Goal: Navigation & Orientation: Find specific page/section

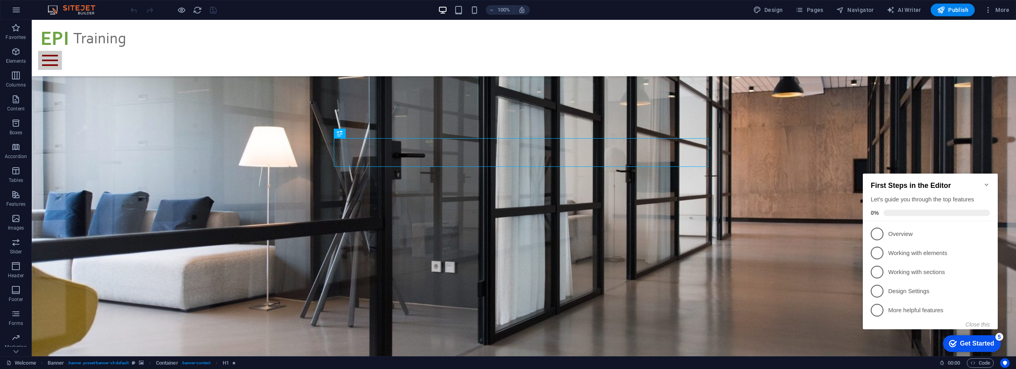
click at [986, 181] on icon "Minimize checklist" at bounding box center [986, 184] width 6 height 6
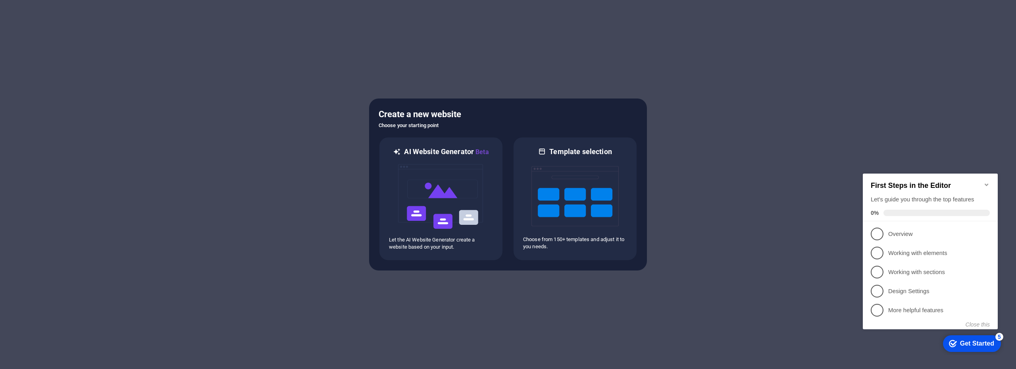
click at [985, 181] on icon "Minimize checklist" at bounding box center [986, 184] width 6 height 6
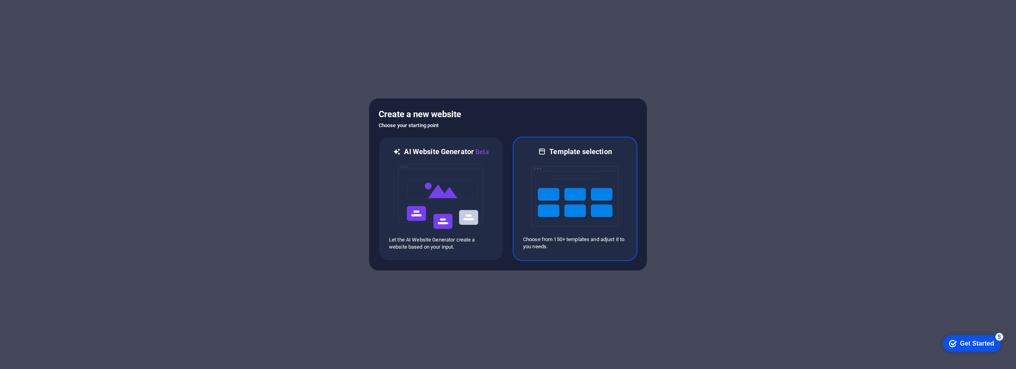
click at [576, 164] on img at bounding box center [574, 195] width 87 height 79
click at [577, 194] on img at bounding box center [574, 195] width 87 height 79
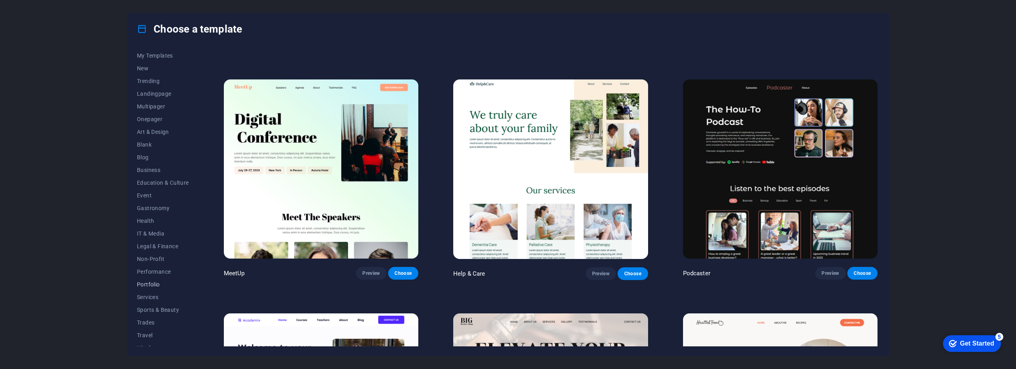
scroll to position [23, 0]
click at [143, 215] on span "Health" at bounding box center [163, 212] width 52 height 6
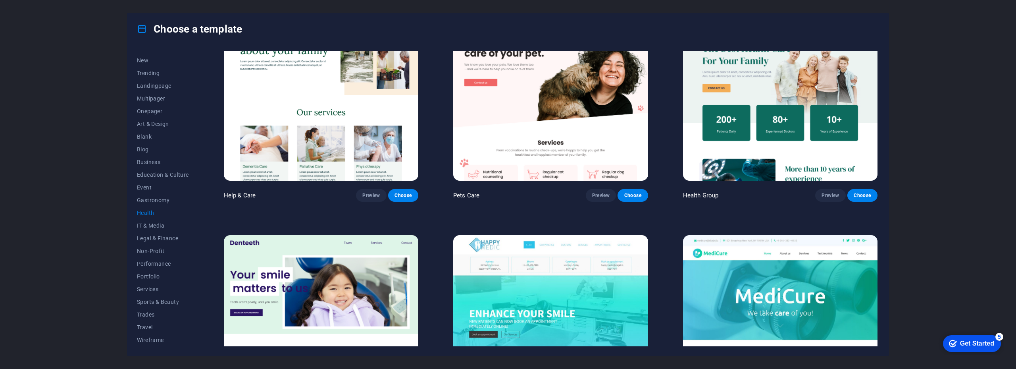
scroll to position [0, 0]
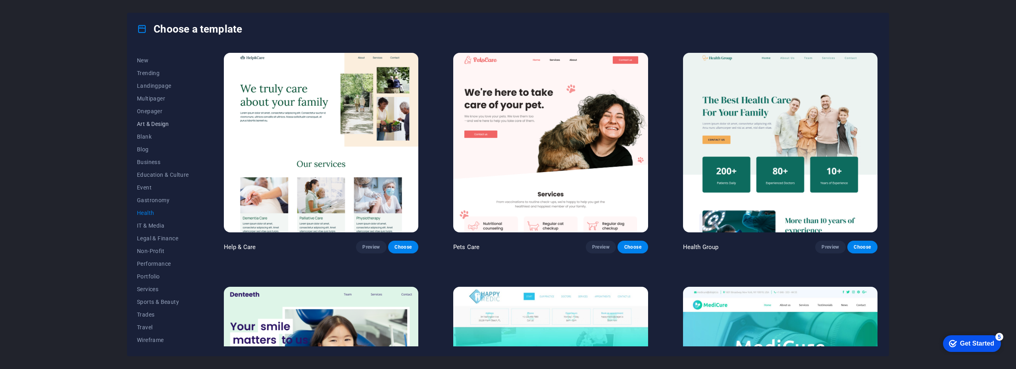
click at [154, 122] on span "Art & Design" at bounding box center [163, 124] width 52 height 6
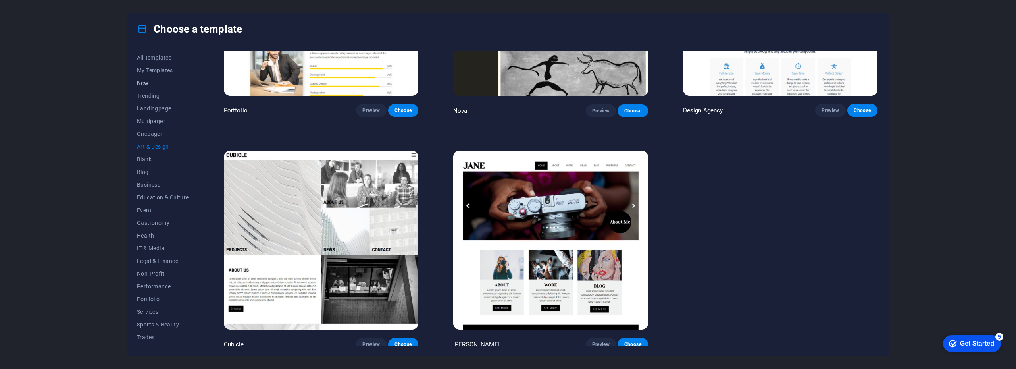
click at [145, 80] on span "New" at bounding box center [163, 83] width 52 height 6
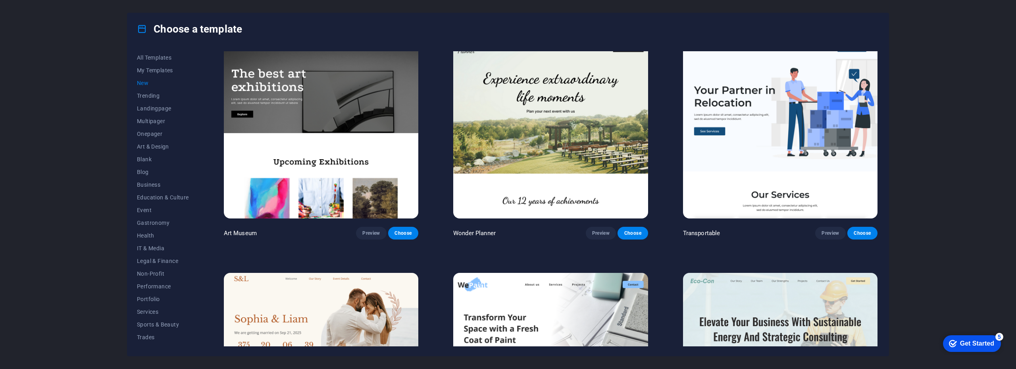
scroll to position [242, 0]
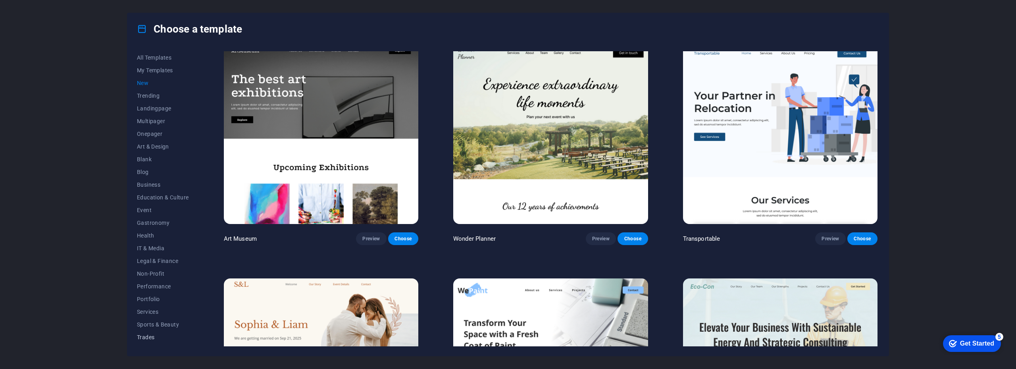
click at [149, 334] on span "Trades" at bounding box center [163, 337] width 52 height 6
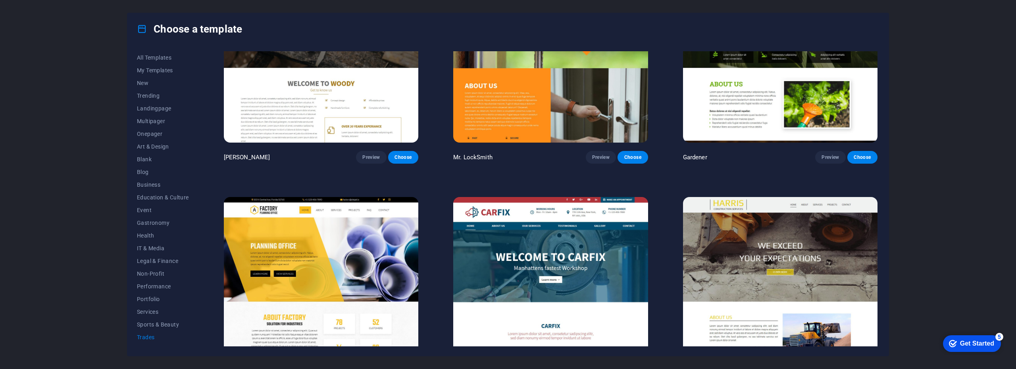
scroll to position [372, 0]
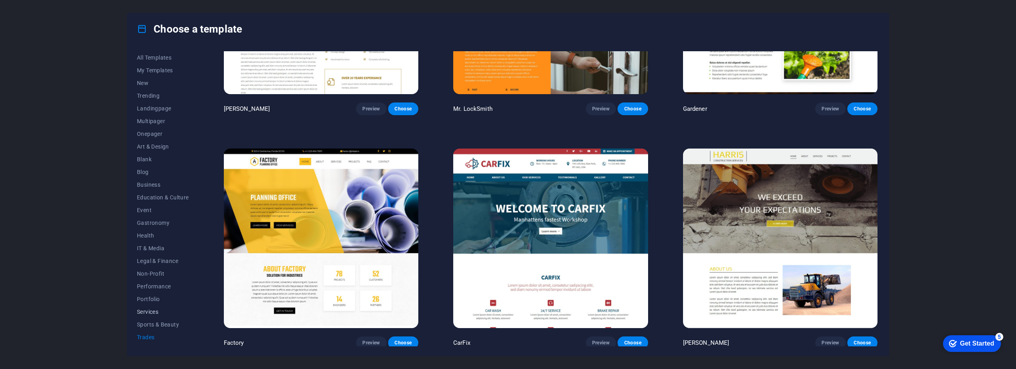
click at [150, 309] on span "Services" at bounding box center [163, 311] width 52 height 6
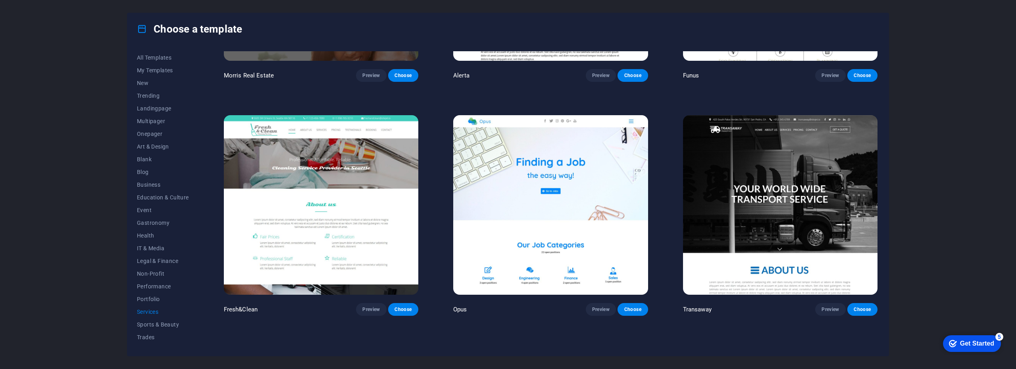
scroll to position [1104, 0]
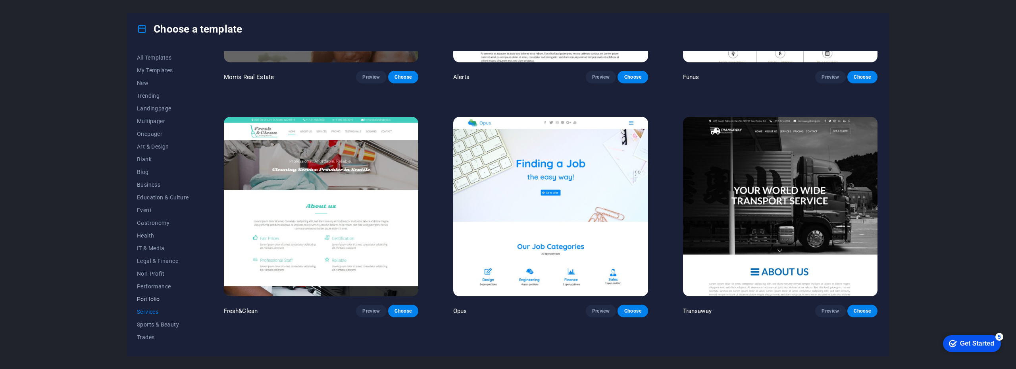
click at [152, 296] on span "Portfolio" at bounding box center [163, 299] width 52 height 6
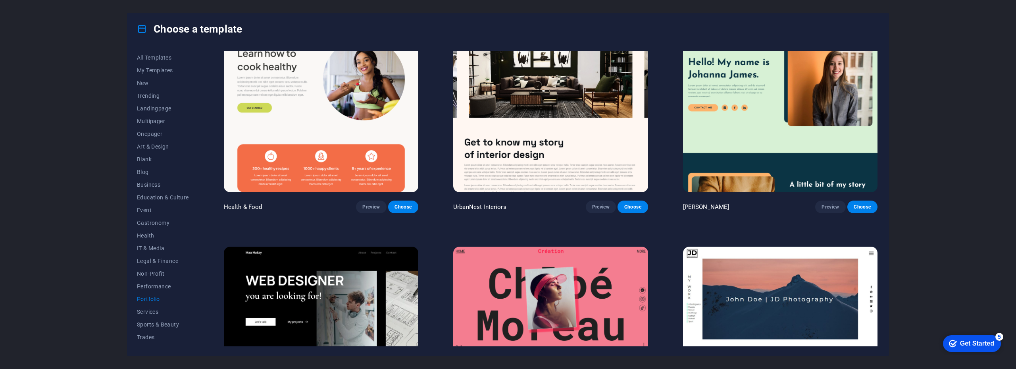
scroll to position [0, 0]
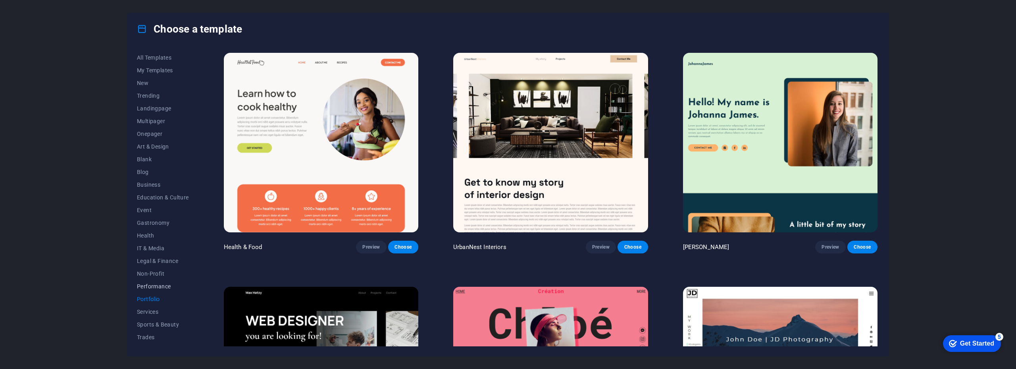
click at [164, 285] on span "Performance" at bounding box center [163, 286] width 52 height 6
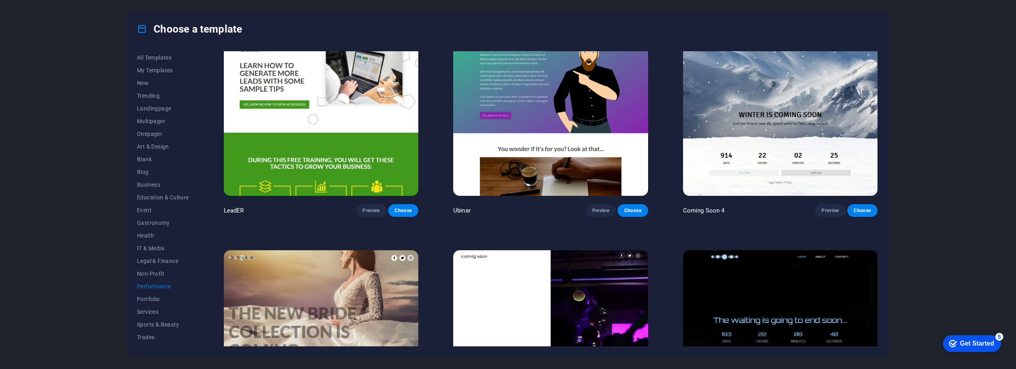
scroll to position [1070, 0]
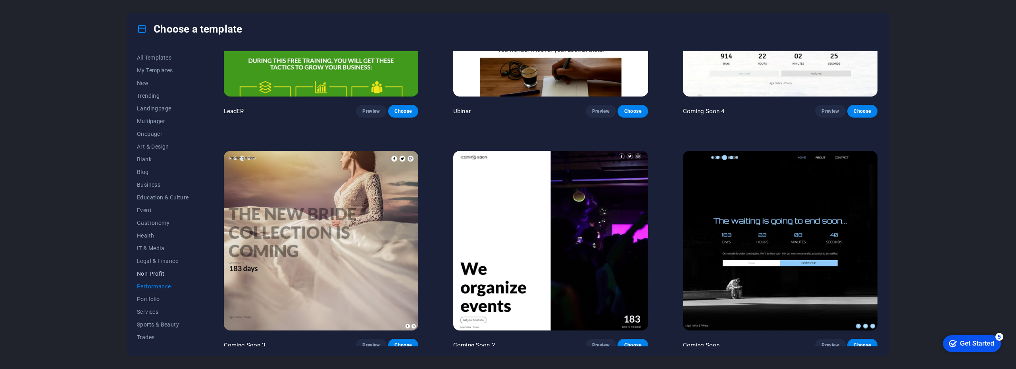
click at [154, 273] on span "Non-Profit" at bounding box center [163, 273] width 52 height 6
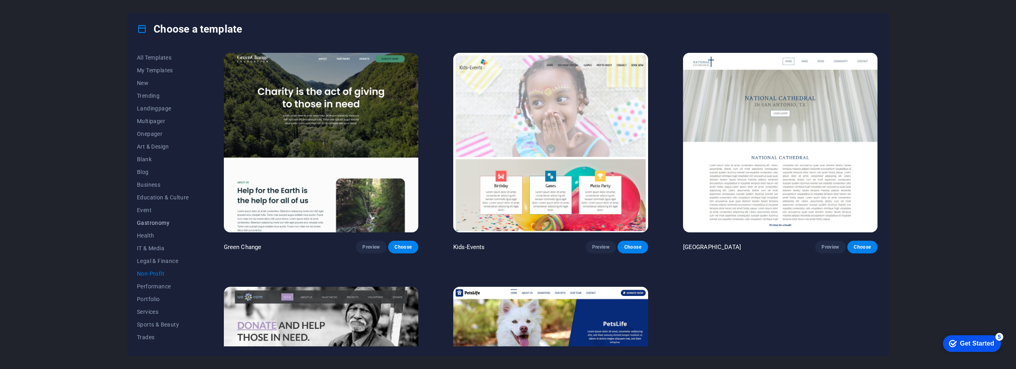
click at [149, 223] on span "Gastronomy" at bounding box center [163, 222] width 52 height 6
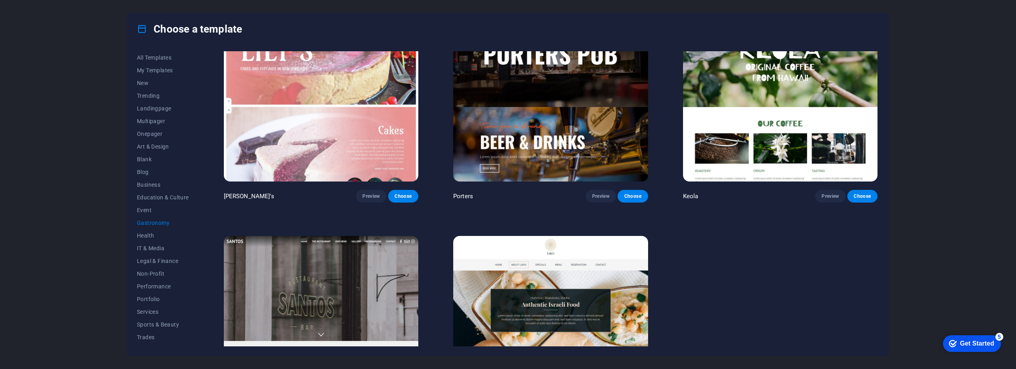
scroll to position [1070, 0]
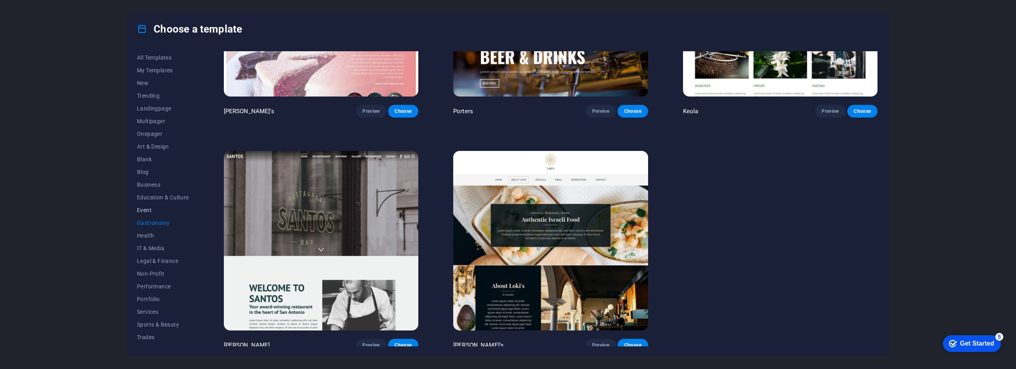
click at [145, 209] on span "Event" at bounding box center [163, 210] width 52 height 6
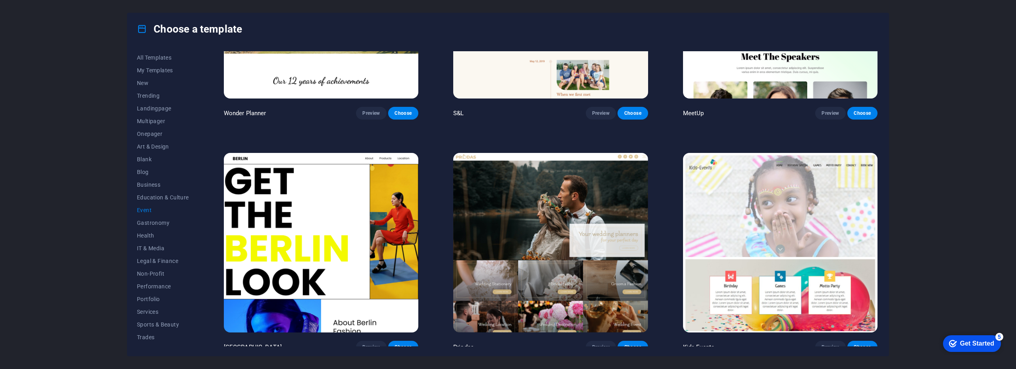
scroll to position [0, 0]
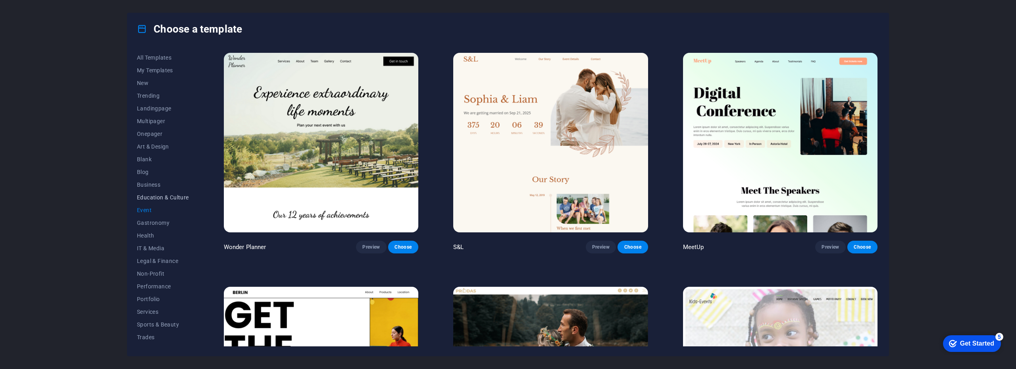
click at [151, 195] on span "Education & Culture" at bounding box center [163, 197] width 52 height 6
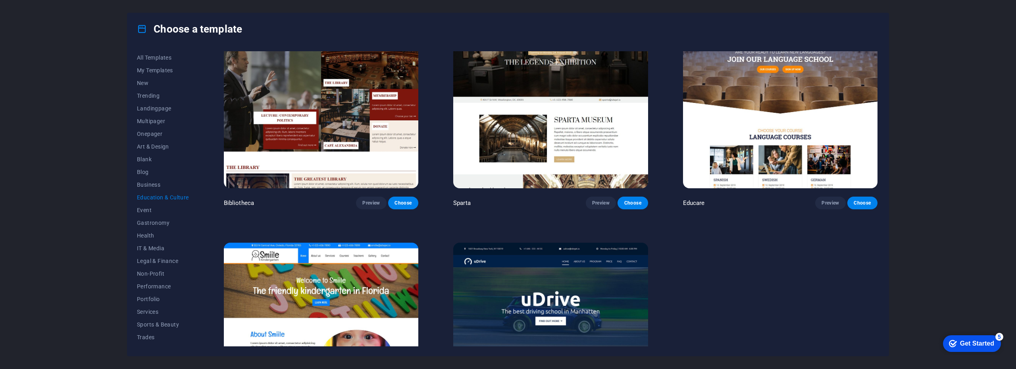
scroll to position [372, 0]
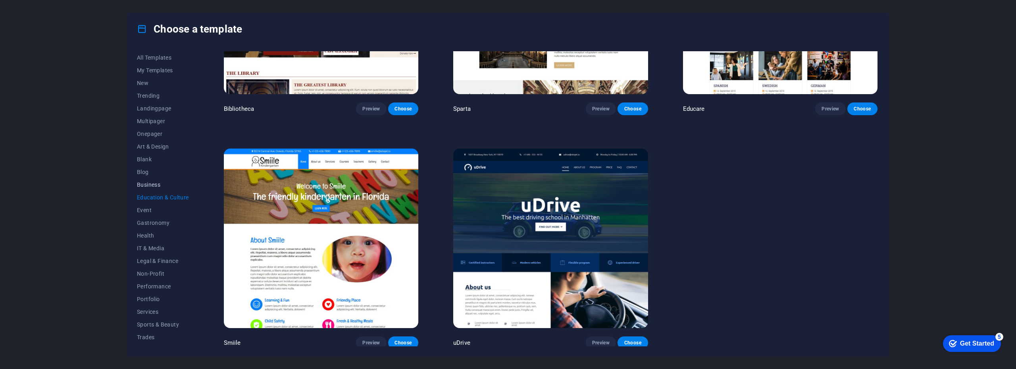
click at [146, 182] on span "Business" at bounding box center [163, 184] width 52 height 6
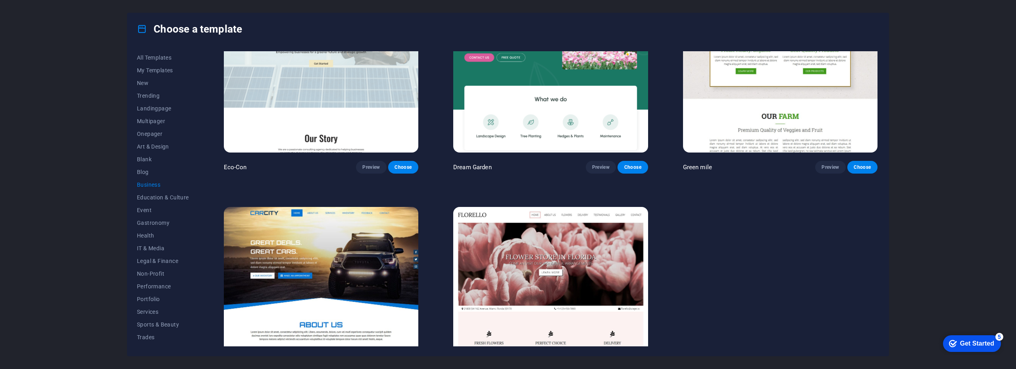
scroll to position [139, 0]
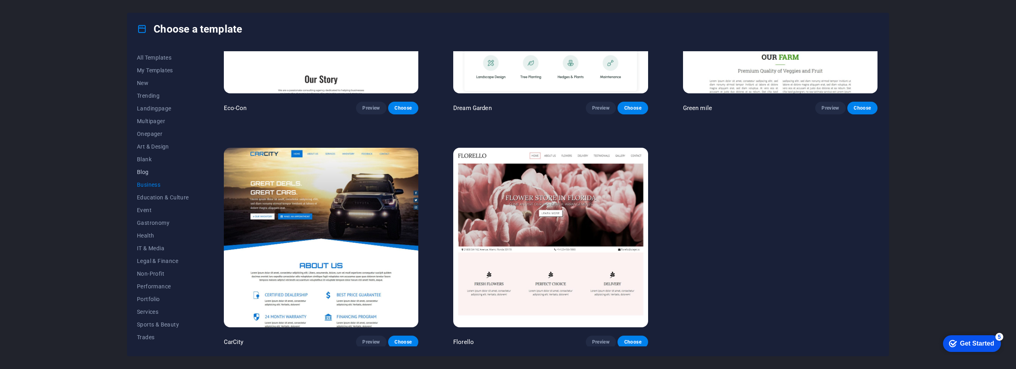
click at [144, 172] on span "Blog" at bounding box center [163, 172] width 52 height 6
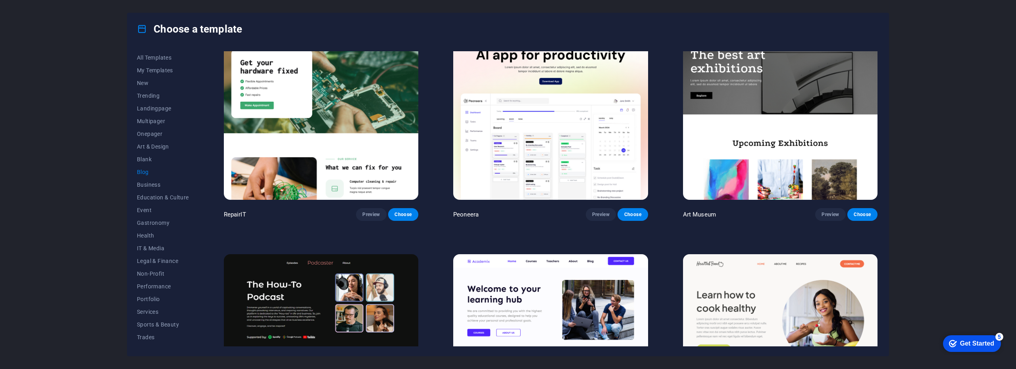
scroll to position [0, 0]
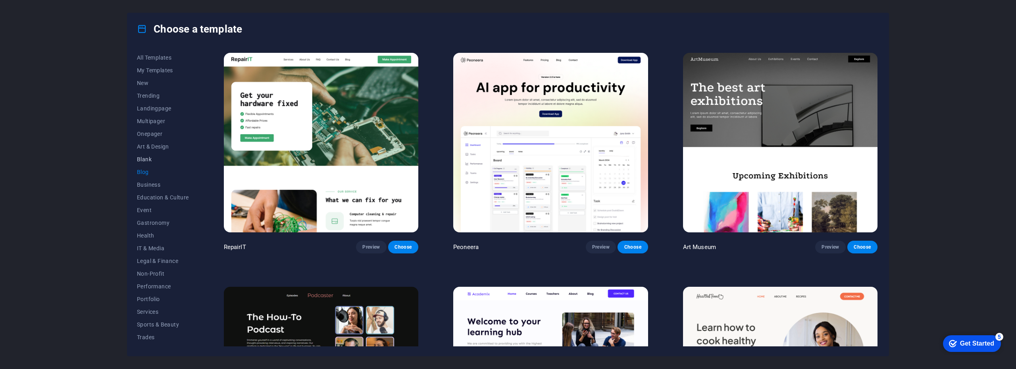
click at [147, 158] on span "Blank" at bounding box center [163, 159] width 52 height 6
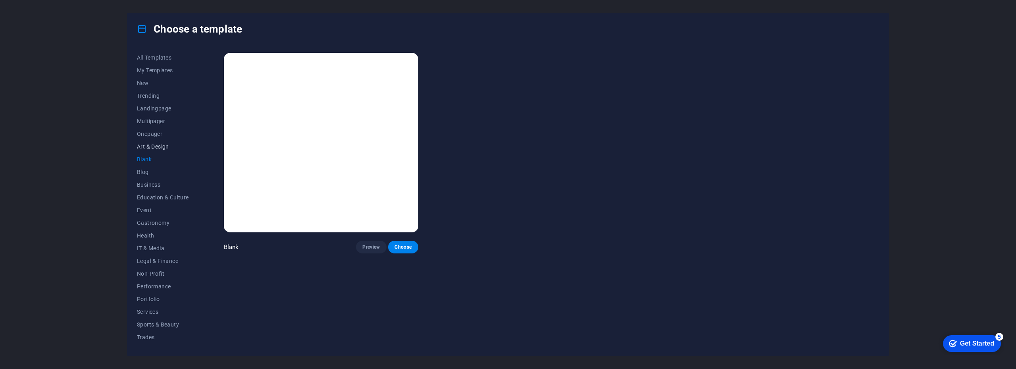
click at [150, 145] on span "Art & Design" at bounding box center [163, 146] width 52 height 6
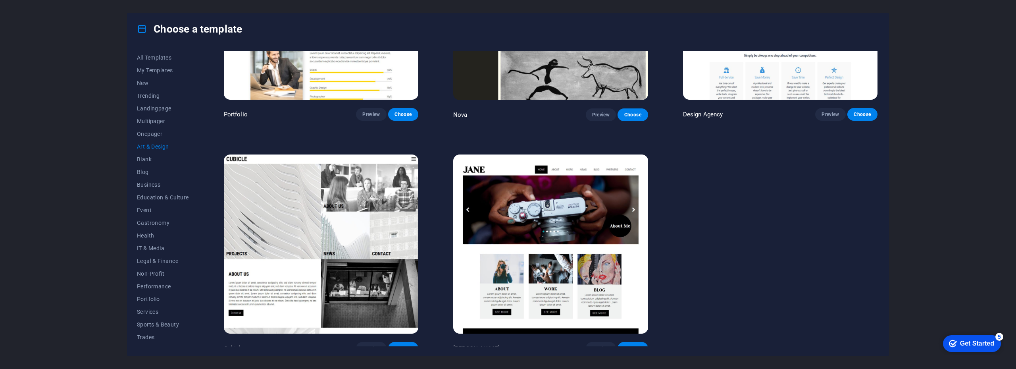
scroll to position [837, 0]
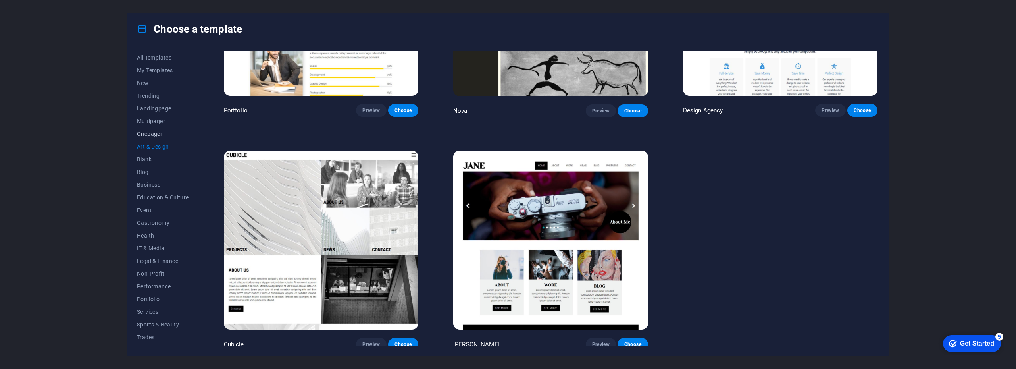
click at [152, 133] on span "Onepager" at bounding box center [163, 134] width 52 height 6
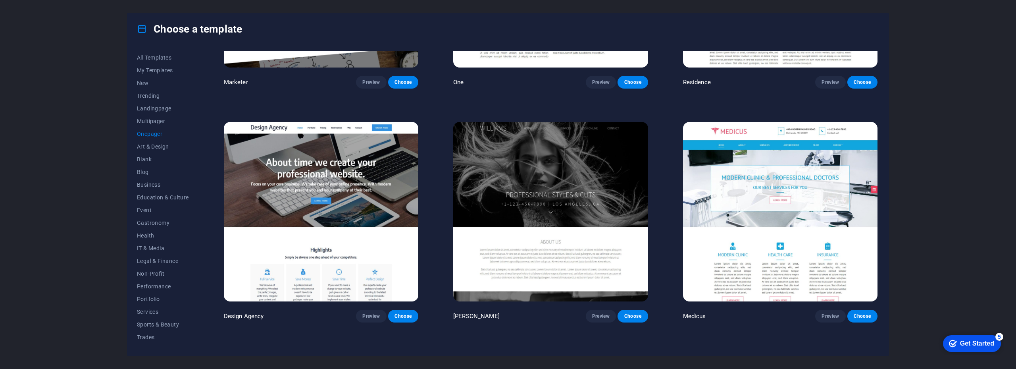
scroll to position [4840, 0]
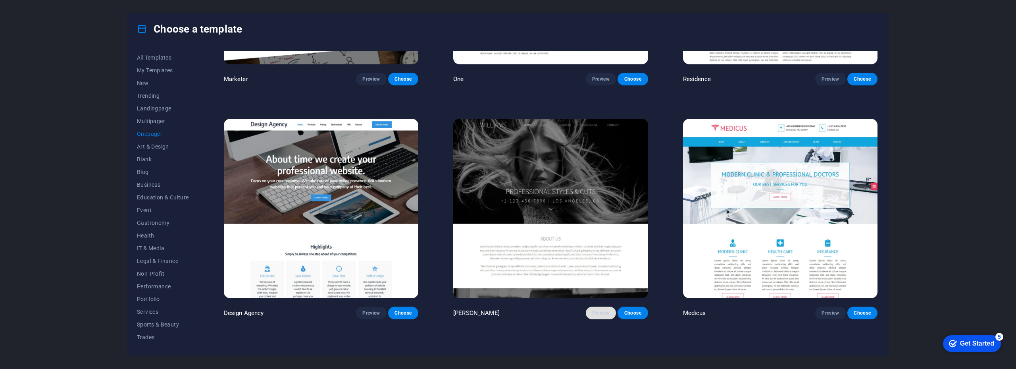
click at [601, 309] on span "Preview" at bounding box center [600, 312] width 17 height 6
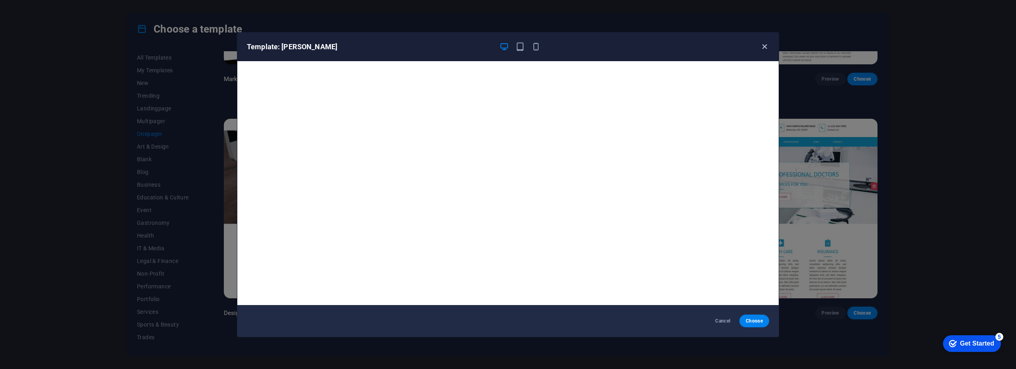
click at [765, 48] on icon "button" at bounding box center [764, 46] width 9 height 9
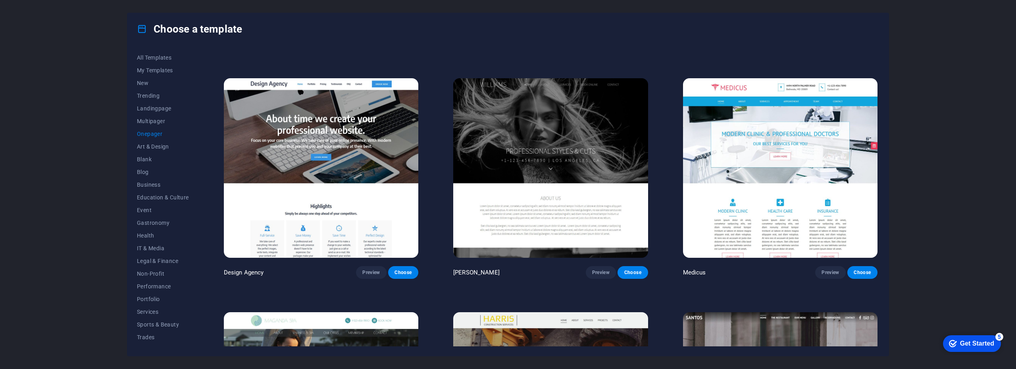
scroll to position [4880, 0]
